Goal: Obtain resource: Obtain resource

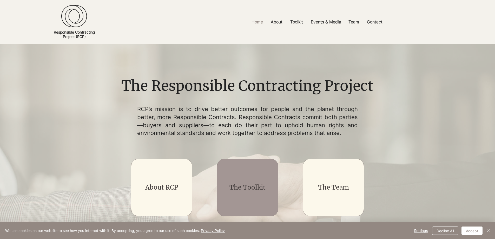
click at [232, 186] on link "The Toolkit" at bounding box center [247, 187] width 36 height 8
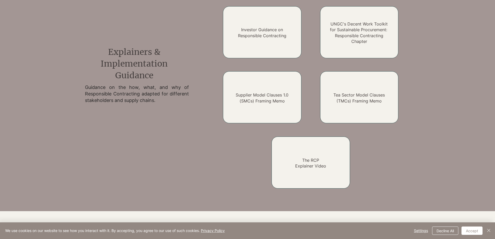
scroll to position [416, 0]
drag, startPoint x: 264, startPoint y: 42, endPoint x: 111, endPoint y: 106, distance: 165.5
click at [111, 106] on div at bounding box center [126, 97] width 161 height 202
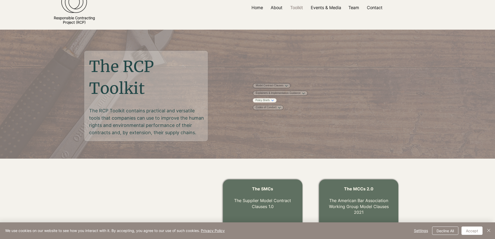
scroll to position [0, 0]
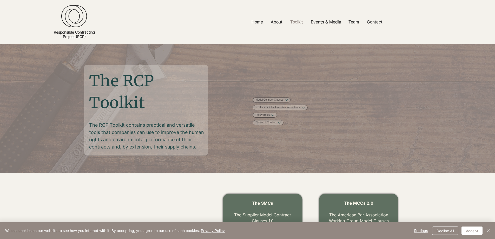
click at [272, 59] on img "main content" at bounding box center [247, 108] width 495 height 129
click at [283, 102] on link "Model Contract Clauses" at bounding box center [269, 100] width 28 height 4
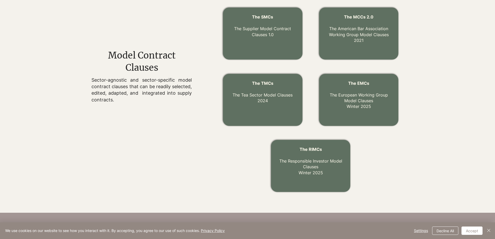
scroll to position [192, 0]
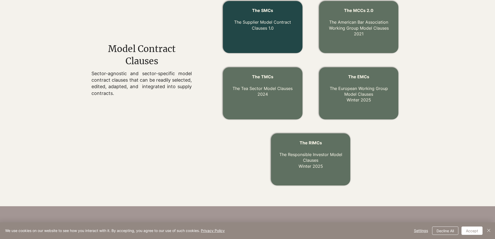
click at [265, 46] on div at bounding box center [262, 27] width 79 height 52
click at [254, 16] on p "The Supplier Model Contract Clauses 1.0" at bounding box center [262, 22] width 67 height 17
click at [254, 23] on link "The Supplier Model Contract Clauses 1.0" at bounding box center [262, 24] width 57 height 11
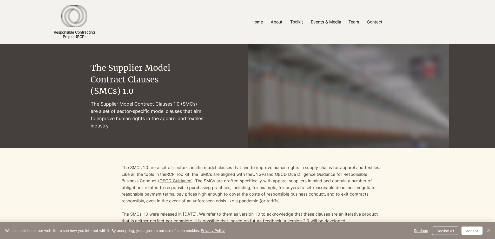
click at [259, 9] on div at bounding box center [247, 22] width 495 height 44
